Goal: Transaction & Acquisition: Purchase product/service

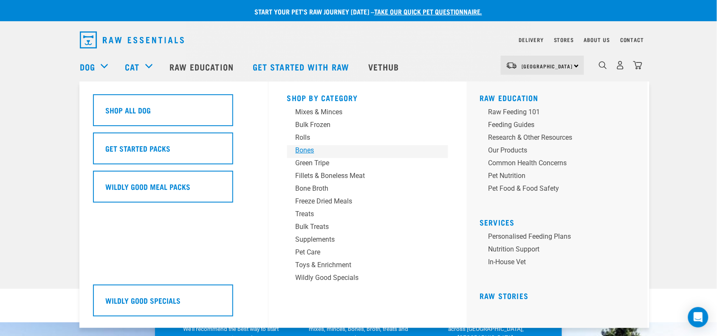
click at [319, 152] on div "Bones" at bounding box center [361, 150] width 132 height 10
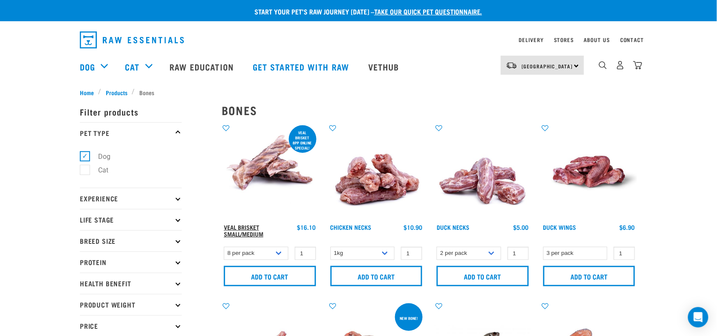
click at [246, 232] on link "Veal Brisket Small/Medium" at bounding box center [243, 230] width 39 height 10
click at [256, 256] on select "8 per pack 4 per pack" at bounding box center [256, 253] width 65 height 13
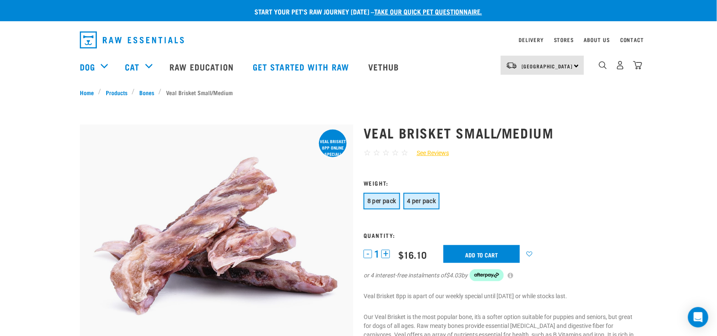
click at [419, 202] on span "4 per pack" at bounding box center [421, 200] width 29 height 7
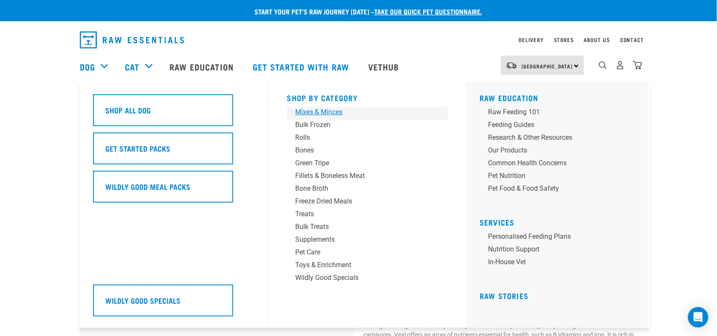
click at [331, 113] on div "Mixes & Minces" at bounding box center [361, 112] width 132 height 10
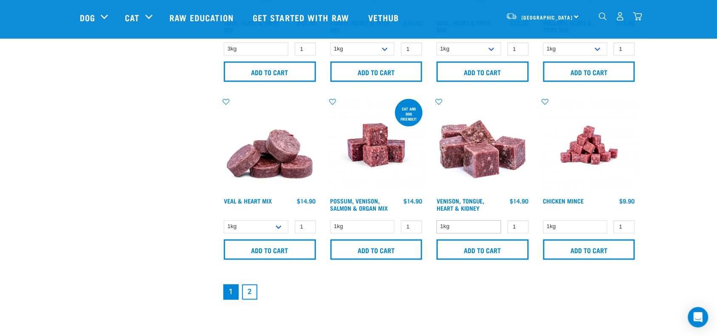
scroll to position [1274, 0]
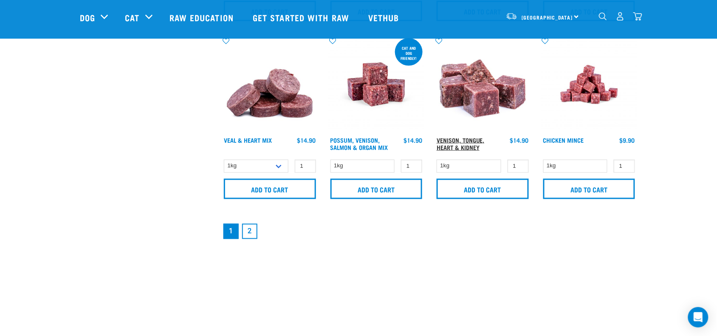
click at [461, 139] on link "Venison, Tongue, Heart & Kidney" at bounding box center [460, 143] width 48 height 10
